Goal: Check status: Check status

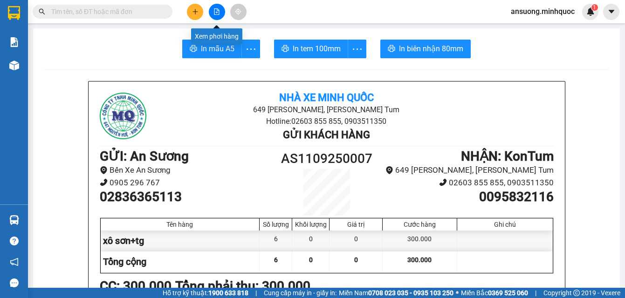
click at [219, 9] on icon "file-add" at bounding box center [217, 11] width 7 height 7
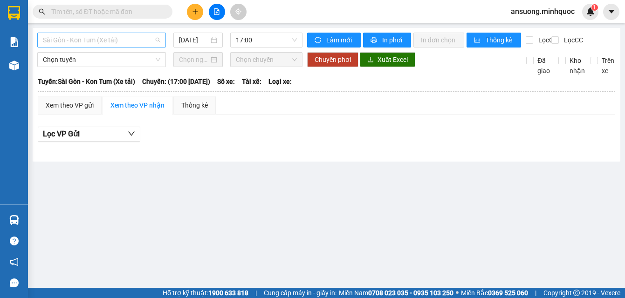
click at [87, 41] on span "Sài Gòn - Kon Tum (Xe tải)" at bounding box center [102, 40] width 118 height 14
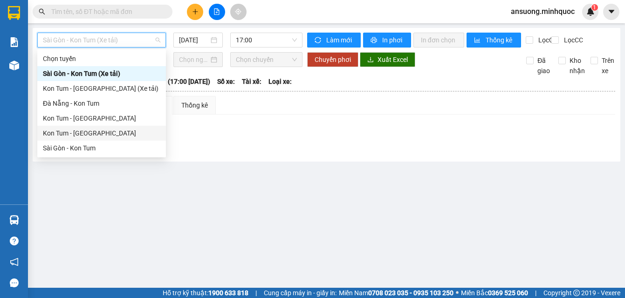
click at [71, 133] on div "Kon Tum - [GEOGRAPHIC_DATA]" at bounding box center [102, 133] width 118 height 10
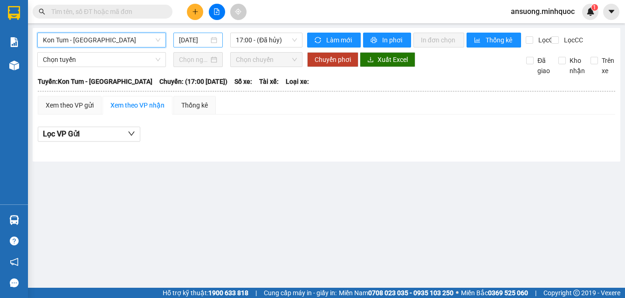
click at [209, 39] on div "[DATE]" at bounding box center [198, 40] width 38 height 10
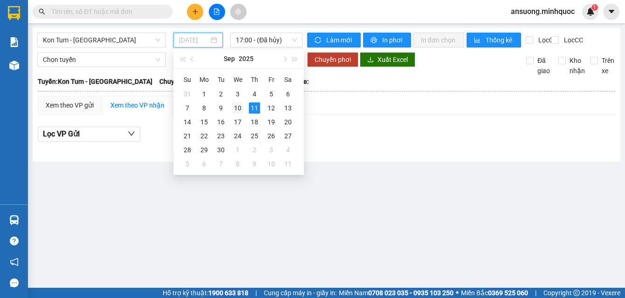
click at [237, 109] on div "10" at bounding box center [237, 108] width 11 height 11
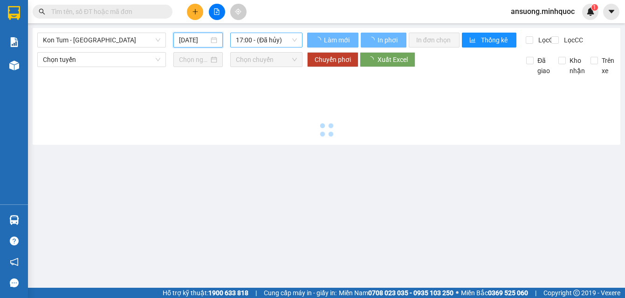
type input "[DATE]"
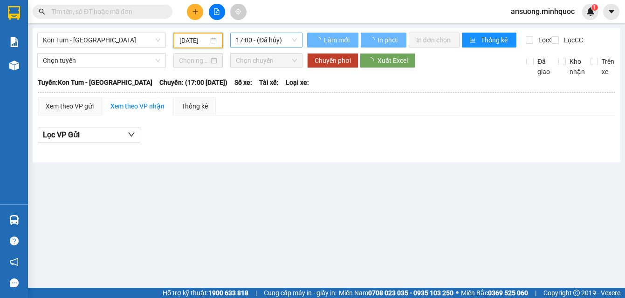
click at [274, 33] on span "17:00 - (Đã hủy)" at bounding box center [266, 40] width 61 height 14
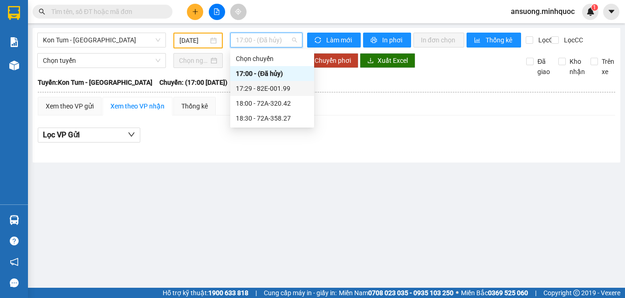
click at [269, 89] on div "17:29 - 82E-001.99" at bounding box center [272, 88] width 73 height 10
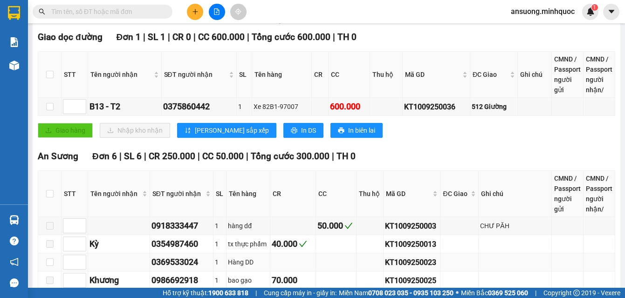
scroll to position [233, 0]
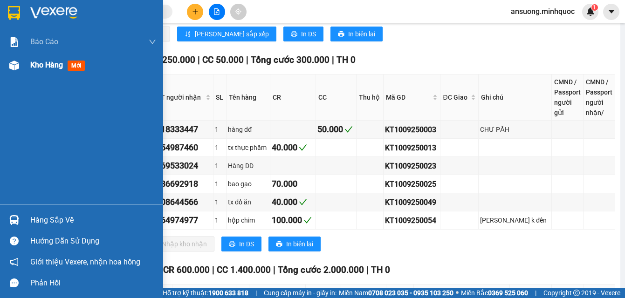
click at [13, 60] on div at bounding box center [14, 65] width 16 height 16
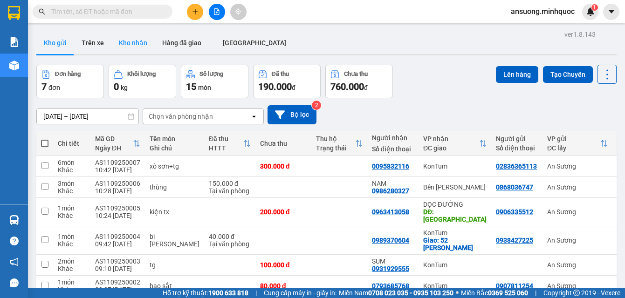
click at [128, 41] on button "Kho nhận" at bounding box center [132, 43] width 43 height 22
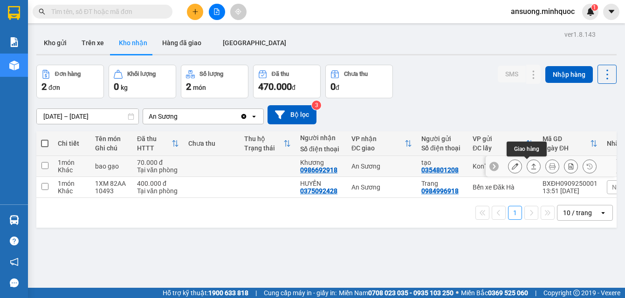
click at [527, 166] on button at bounding box center [533, 167] width 13 height 16
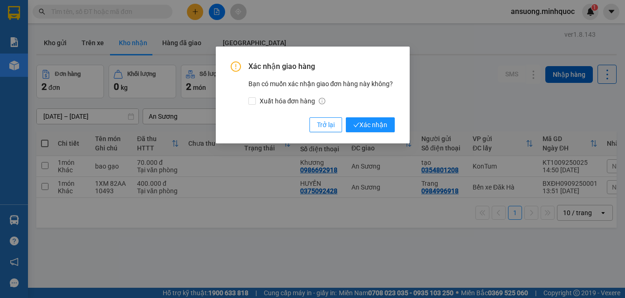
click at [357, 117] on div "Xác nhận giao hàng Bạn có muốn xác nhận giao đơn hàng này không? Xuất hóa đơn h…" at bounding box center [313, 97] width 164 height 71
click at [358, 119] on button "Xác nhận" at bounding box center [370, 125] width 49 height 15
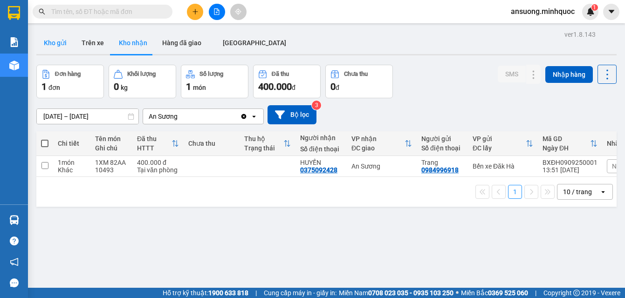
click at [52, 46] on button "Kho gửi" at bounding box center [55, 43] width 38 height 22
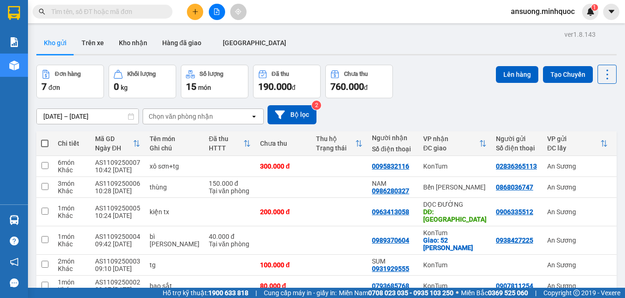
click at [449, 119] on div "[DATE] – [DATE] Press the down arrow key to interact with the calendar and sele…" at bounding box center [326, 114] width 581 height 19
click at [213, 13] on button at bounding box center [217, 12] width 16 height 16
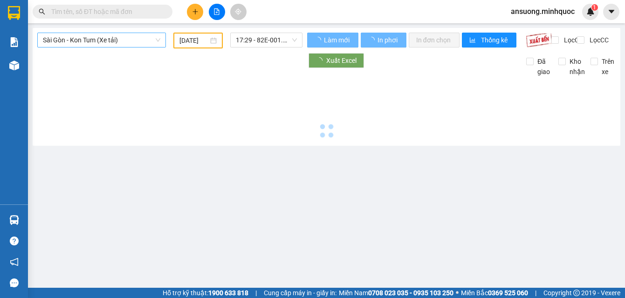
type input "[DATE]"
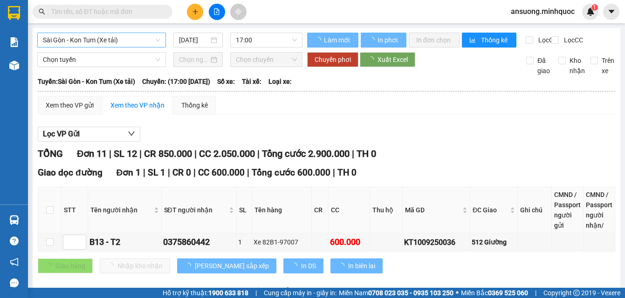
click at [94, 35] on span "Sài Gòn - Kon Tum (Xe tải)" at bounding box center [102, 40] width 118 height 14
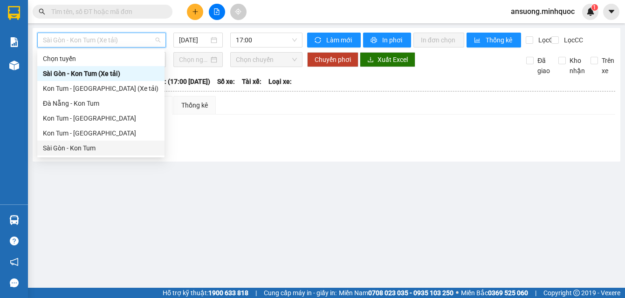
click at [65, 144] on div "Sài Gòn - Kon Tum" at bounding box center [101, 148] width 116 height 10
type input "[DATE]"
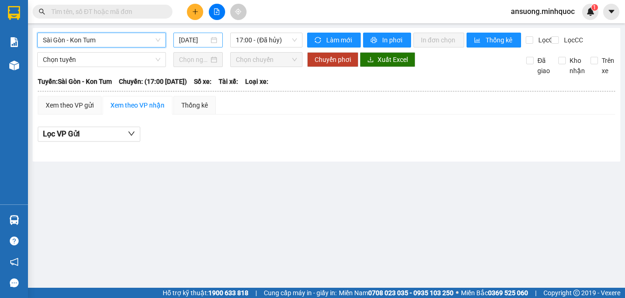
click at [202, 40] on input "[DATE]" at bounding box center [194, 40] width 30 height 10
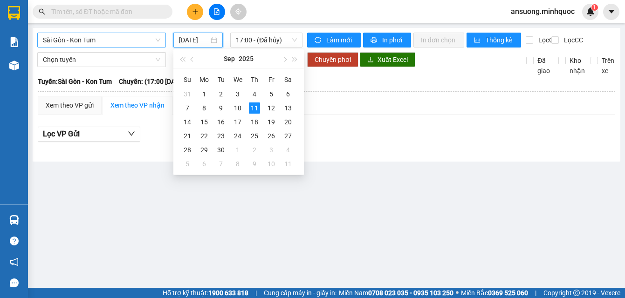
click at [76, 41] on span "Sài Gòn - Kon Tum" at bounding box center [102, 40] width 118 height 14
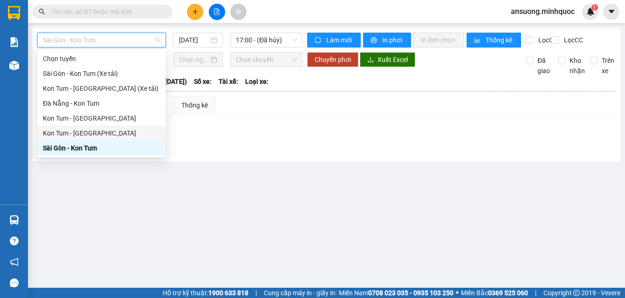
click at [60, 135] on div "Kon Tum - [GEOGRAPHIC_DATA]" at bounding box center [102, 133] width 118 height 10
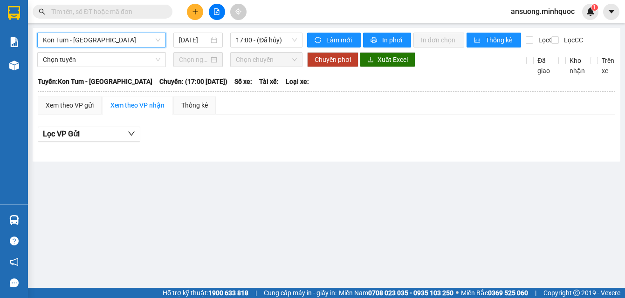
click at [191, 32] on div "Kon Tum - [GEOGRAPHIC_DATA] Kon Tum - [GEOGRAPHIC_DATA] [DATE] 17:00 - (Đã [PER…" at bounding box center [327, 95] width 588 height 134
click at [198, 38] on input "[DATE]" at bounding box center [194, 40] width 30 height 10
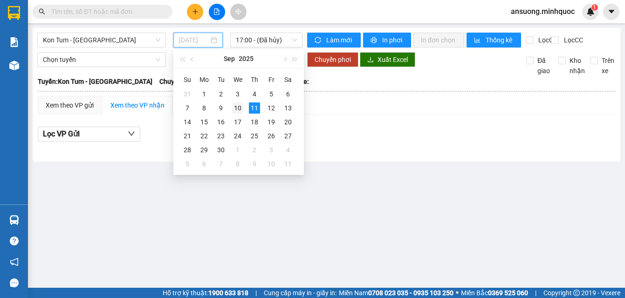
click at [240, 113] on div "10" at bounding box center [237, 108] width 11 height 11
type input "[DATE]"
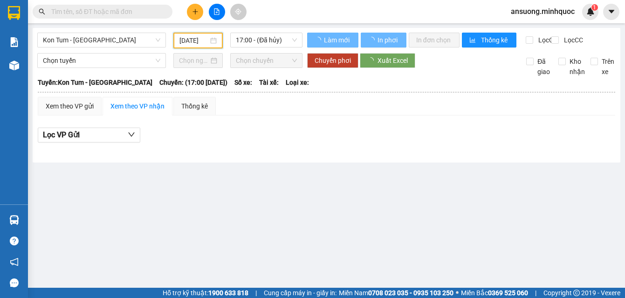
click at [256, 227] on main "Kon Tum - [GEOGRAPHIC_DATA] [DATE] 17:00 - ([GEOGRAPHIC_DATA][PERSON_NAME]) [PE…" at bounding box center [312, 144] width 625 height 288
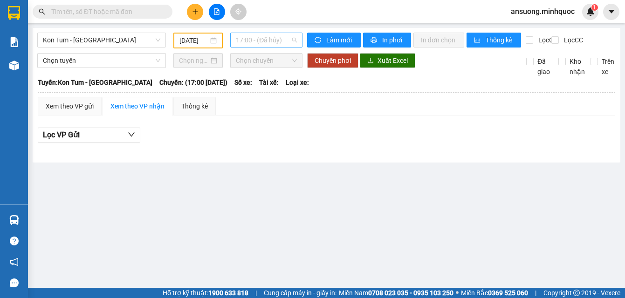
click at [257, 47] on div "17:00 - (Đã hủy)" at bounding box center [266, 40] width 72 height 15
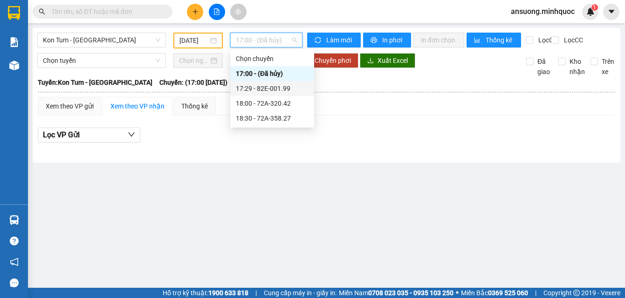
click at [263, 91] on div "17:29 - 82E-001.99" at bounding box center [272, 88] width 73 height 10
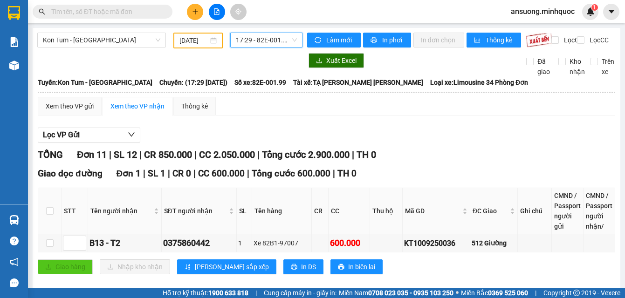
click at [249, 44] on span "17:29 - 82E-001.99" at bounding box center [266, 40] width 61 height 14
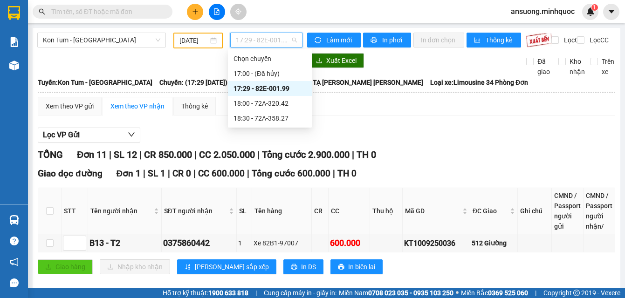
click at [252, 88] on div "17:29 - 82E-001.99" at bounding box center [270, 88] width 73 height 10
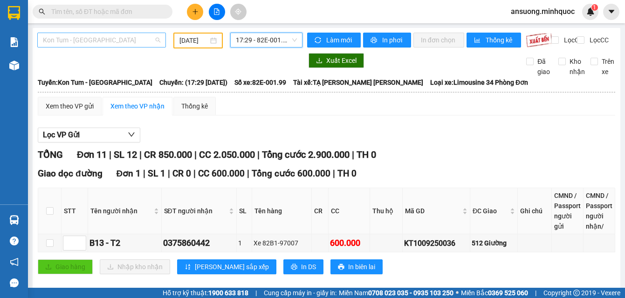
click at [69, 33] on div "Kon Tum - [GEOGRAPHIC_DATA]" at bounding box center [101, 40] width 129 height 15
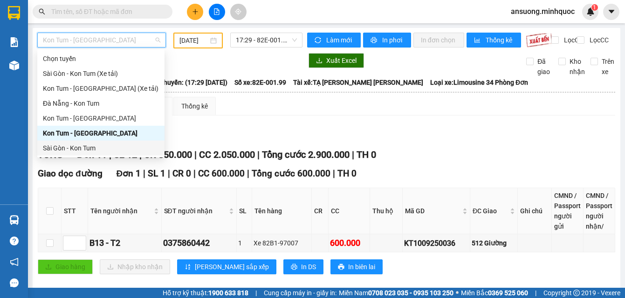
click at [65, 146] on div "Sài Gòn - Kon Tum" at bounding box center [101, 148] width 116 height 10
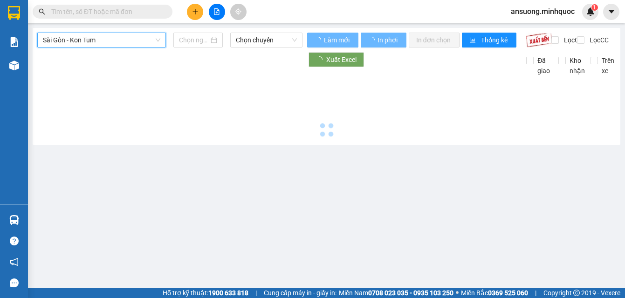
type input "[DATE]"
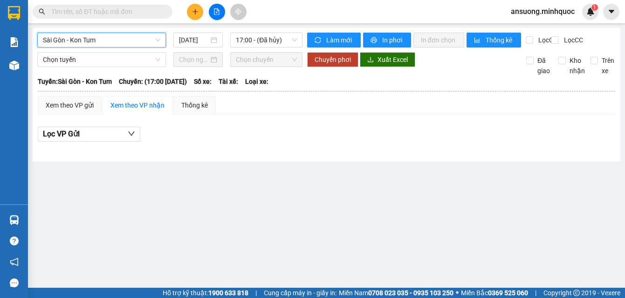
click at [274, 31] on div "[GEOGRAPHIC_DATA] - Kon Tum [GEOGRAPHIC_DATA] - [GEOGRAPHIC_DATA] Tum [DATE] 17…" at bounding box center [327, 95] width 588 height 134
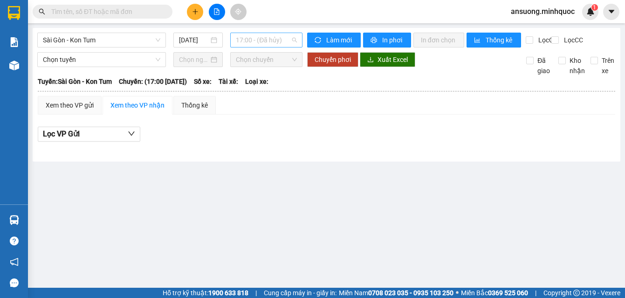
click at [273, 42] on span "17:00 - (Đã hủy)" at bounding box center [266, 40] width 61 height 14
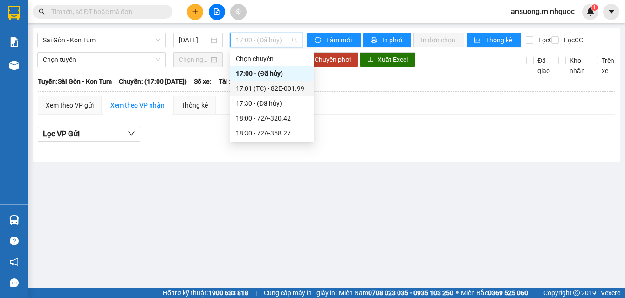
click at [283, 89] on div "17:01 (TC) - 82E-001.99" at bounding box center [272, 88] width 73 height 10
